Goal: Information Seeking & Learning: Learn about a topic

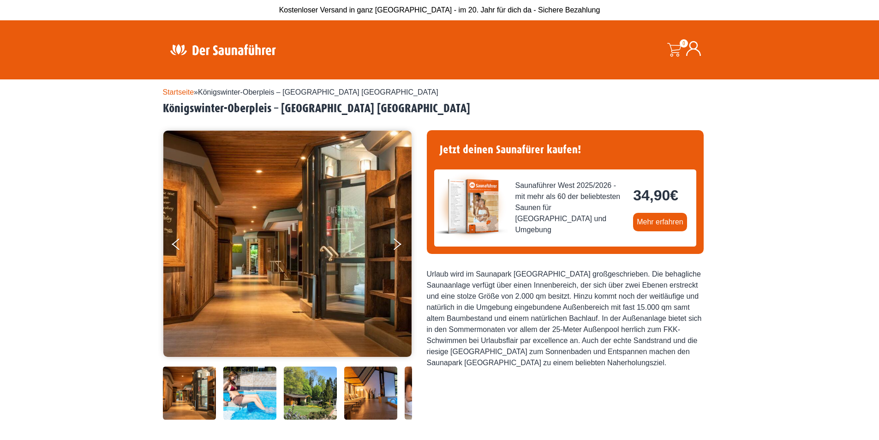
click at [178, 91] on link "Startseite" at bounding box center [178, 92] width 31 height 8
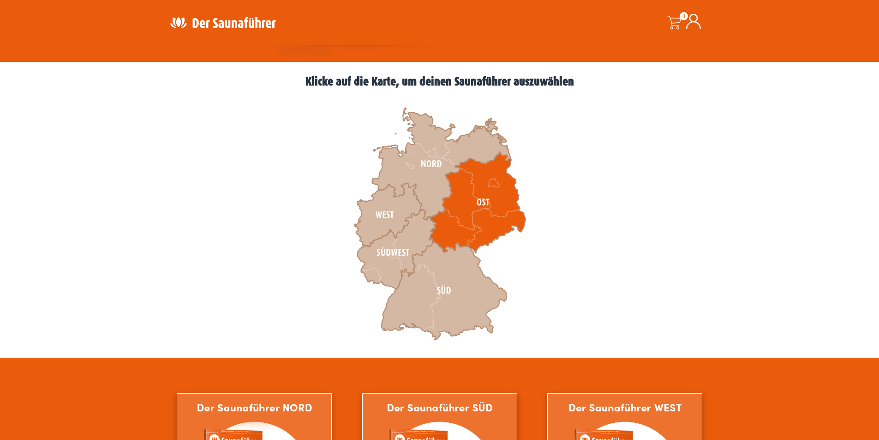
scroll to position [231, 0]
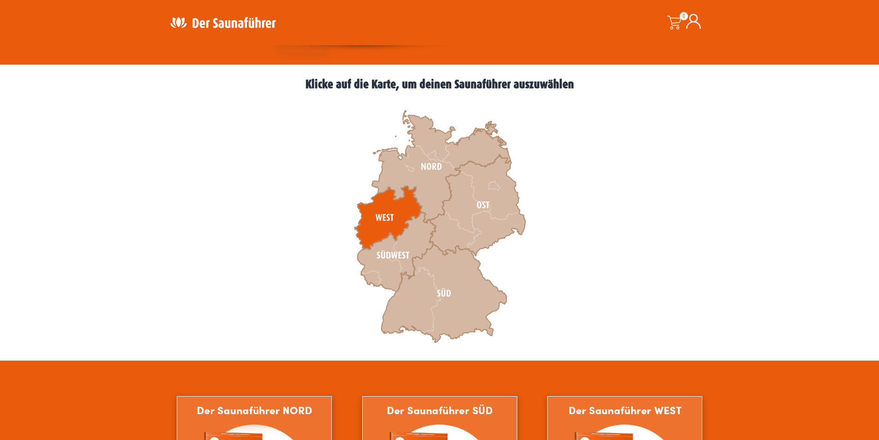
click at [389, 214] on icon at bounding box center [387, 218] width 67 height 64
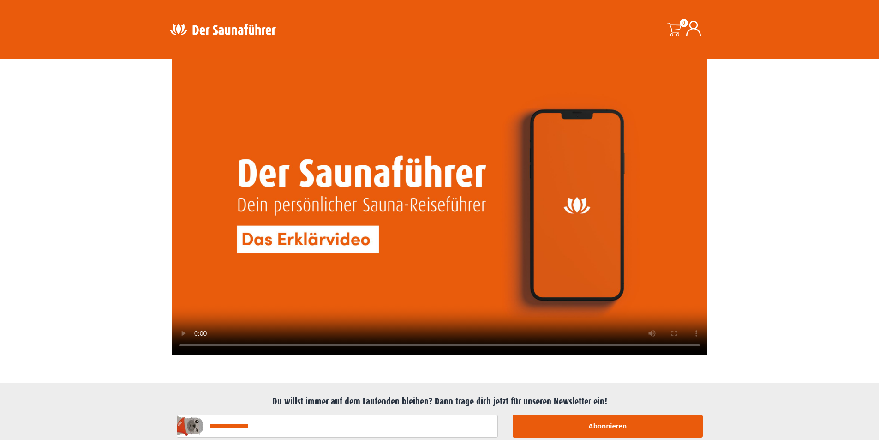
scroll to position [2121, 0]
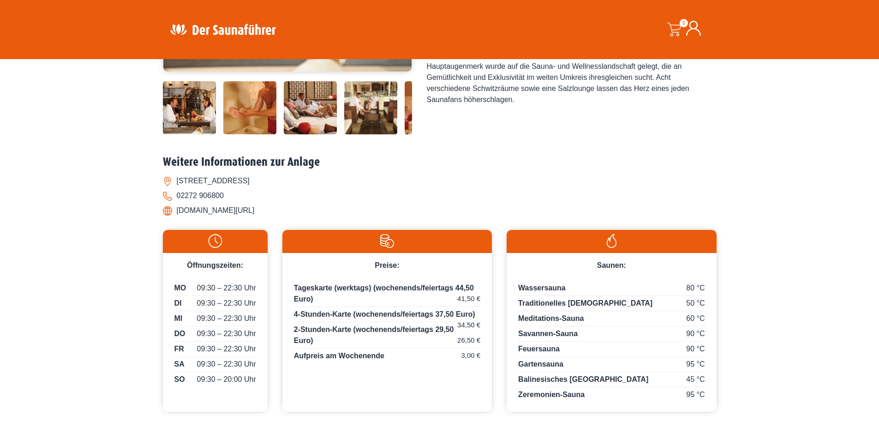
scroll to position [369, 0]
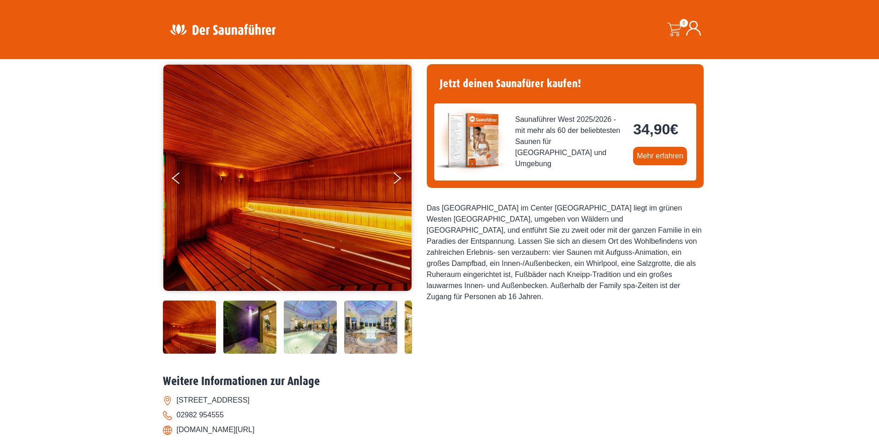
scroll to position [61, 0]
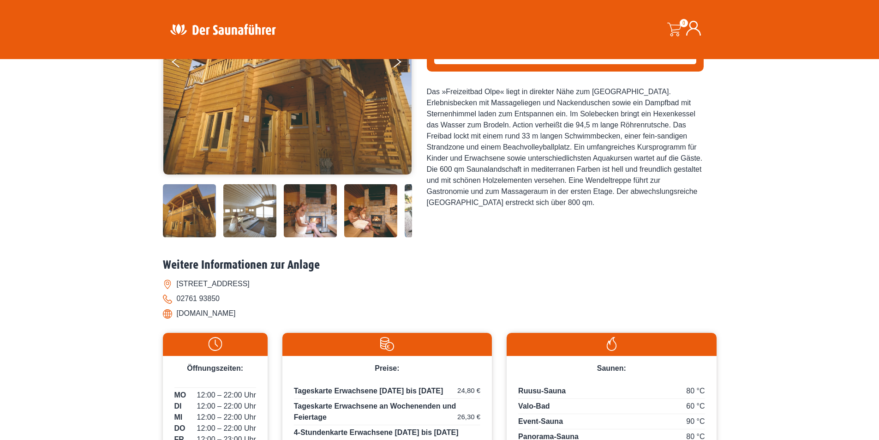
scroll to position [154, 0]
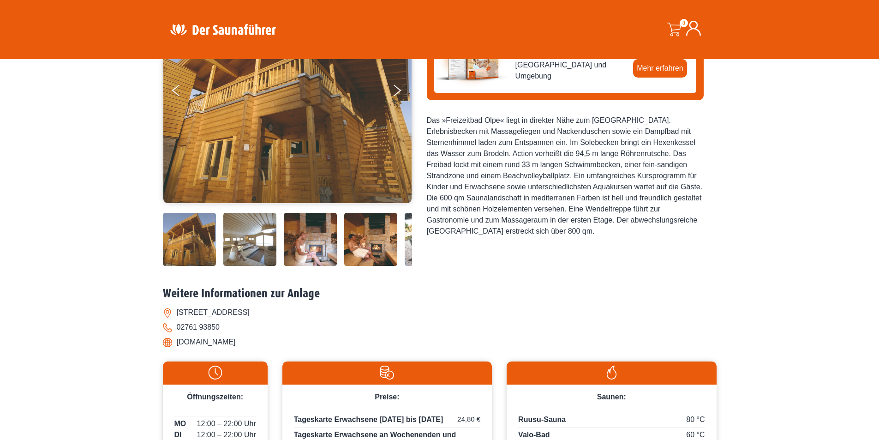
click at [185, 241] on img at bounding box center [189, 239] width 53 height 53
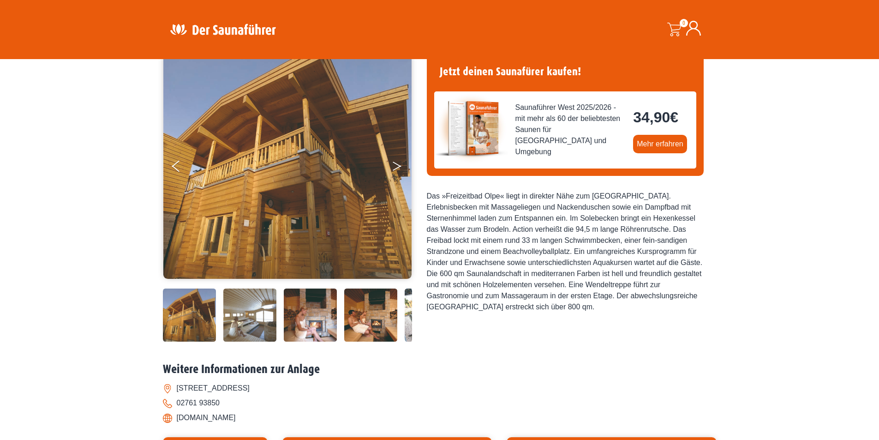
scroll to position [77, 0]
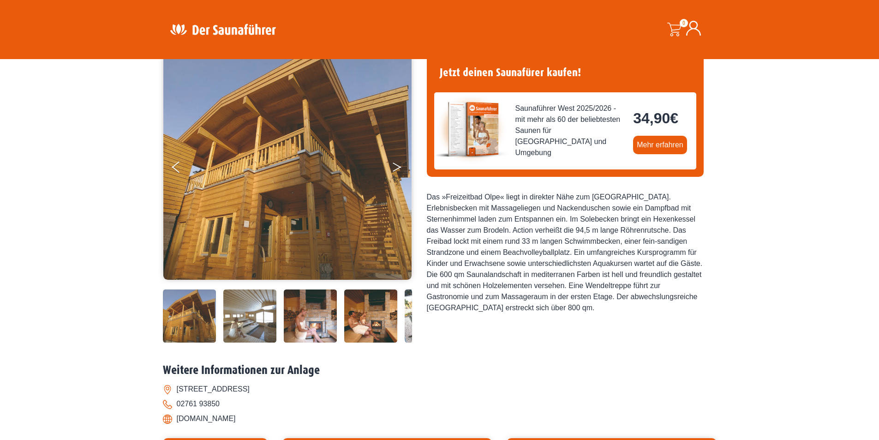
click at [393, 170] on button "Next" at bounding box center [403, 168] width 23 height 23
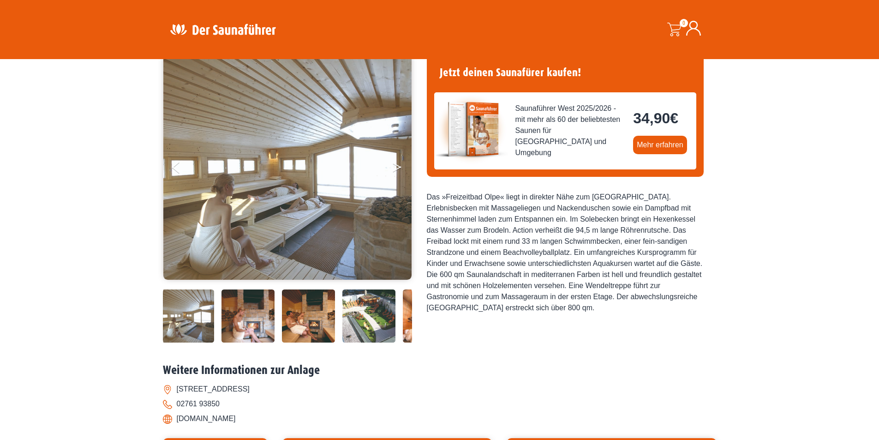
click at [393, 170] on button "Next" at bounding box center [403, 168] width 23 height 23
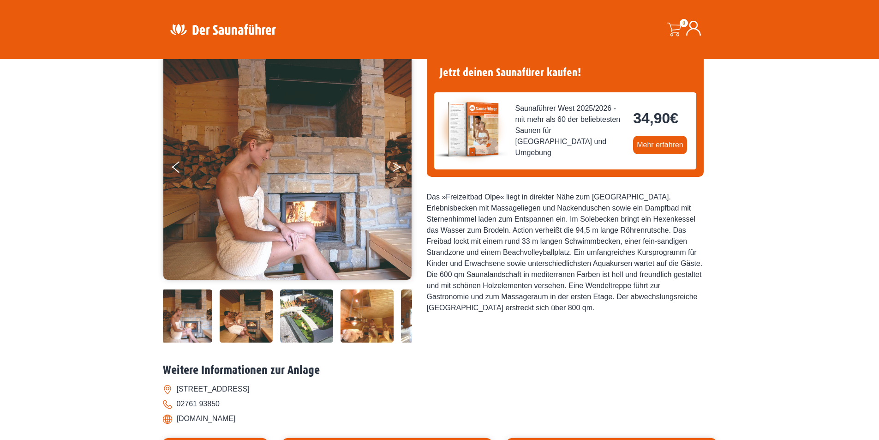
click at [393, 170] on button "Next" at bounding box center [403, 168] width 23 height 23
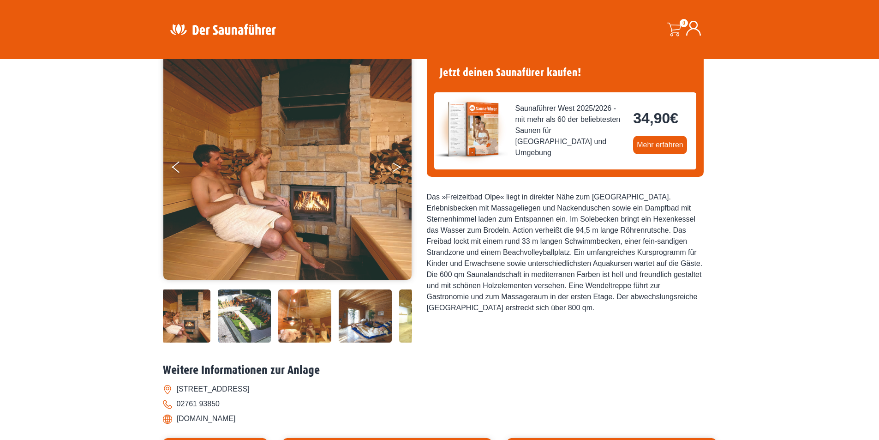
click at [393, 170] on button "Next" at bounding box center [403, 168] width 23 height 23
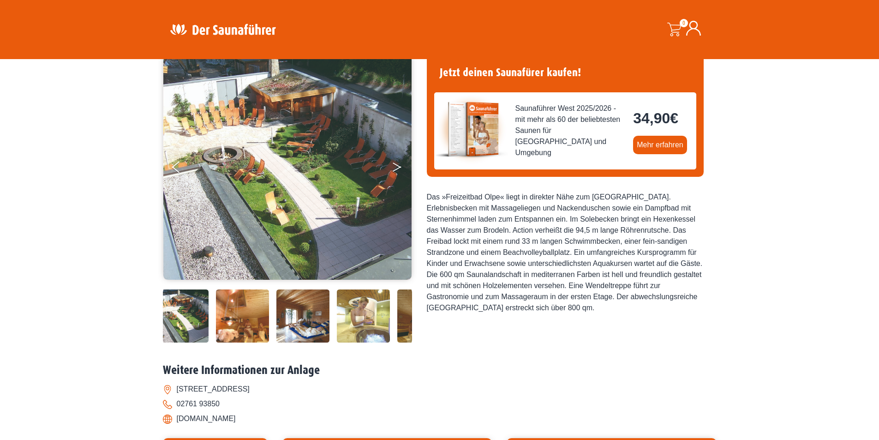
click at [393, 170] on button "Next" at bounding box center [403, 168] width 23 height 23
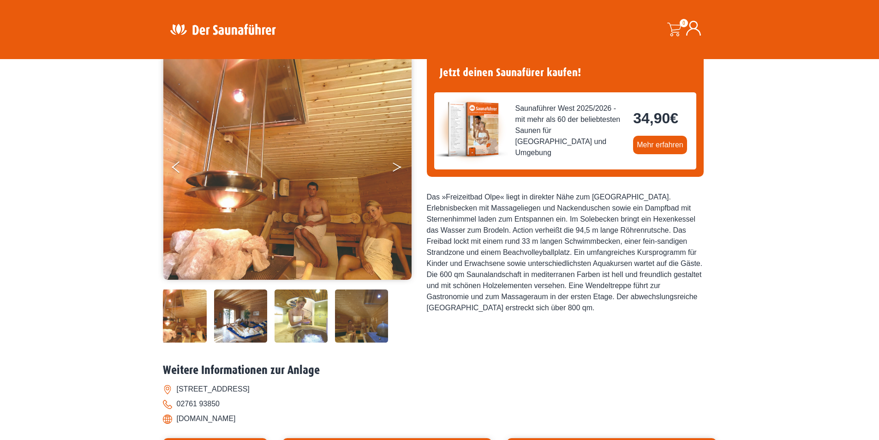
click at [393, 170] on button "Next" at bounding box center [403, 168] width 23 height 23
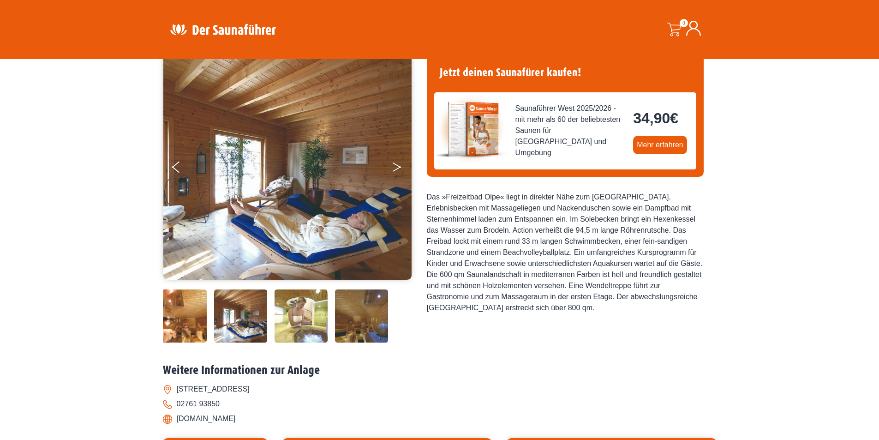
click at [393, 170] on button "Next" at bounding box center [403, 168] width 23 height 23
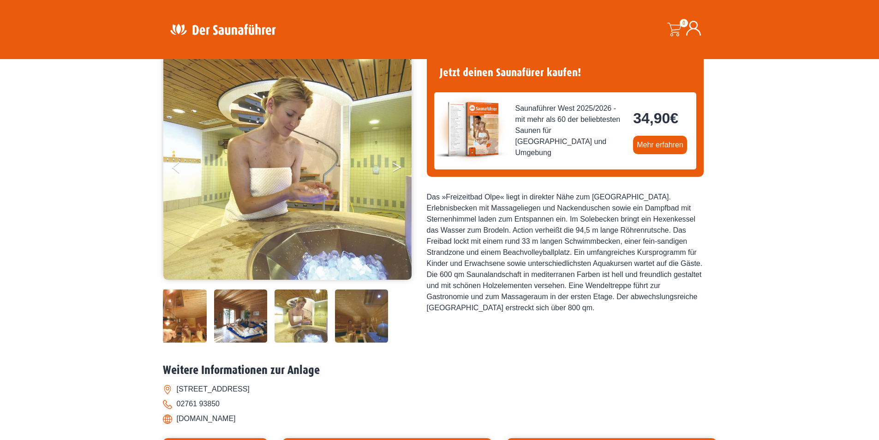
click at [393, 170] on icon "Next" at bounding box center [396, 169] width 8 height 6
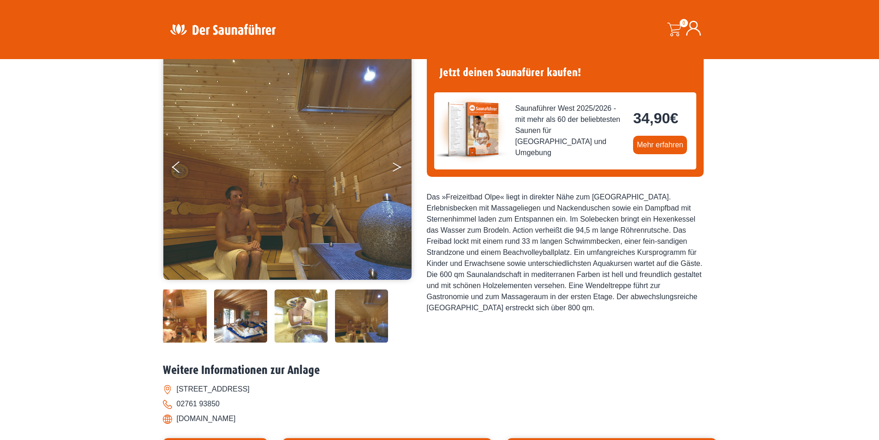
click at [393, 170] on icon "Next" at bounding box center [396, 169] width 8 height 6
